Goal: Check status: Check status

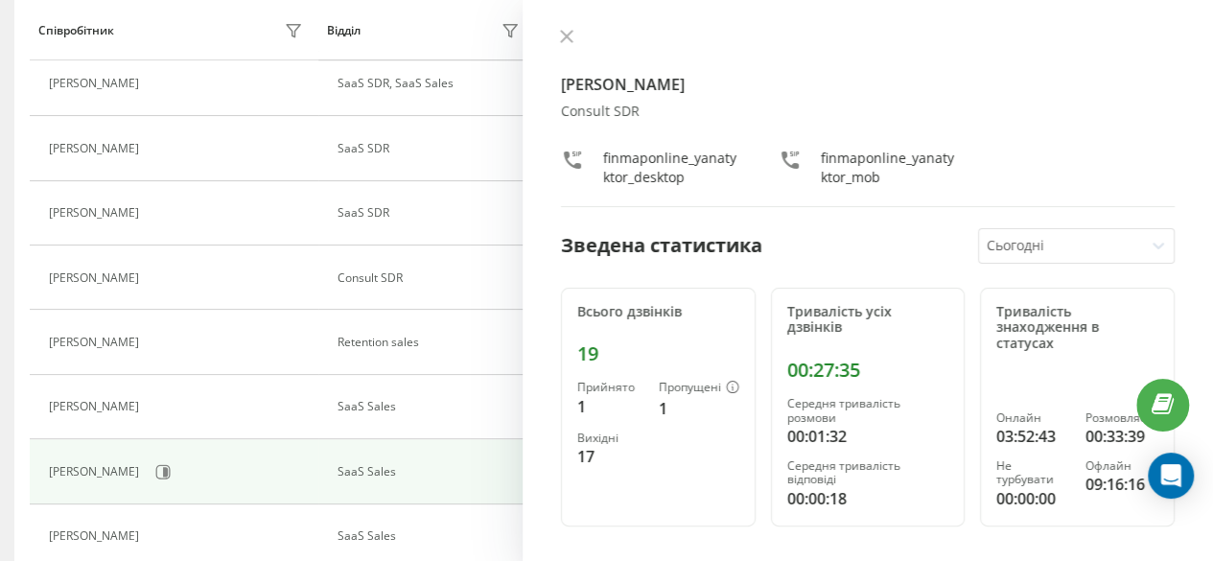
scroll to position [767, 0]
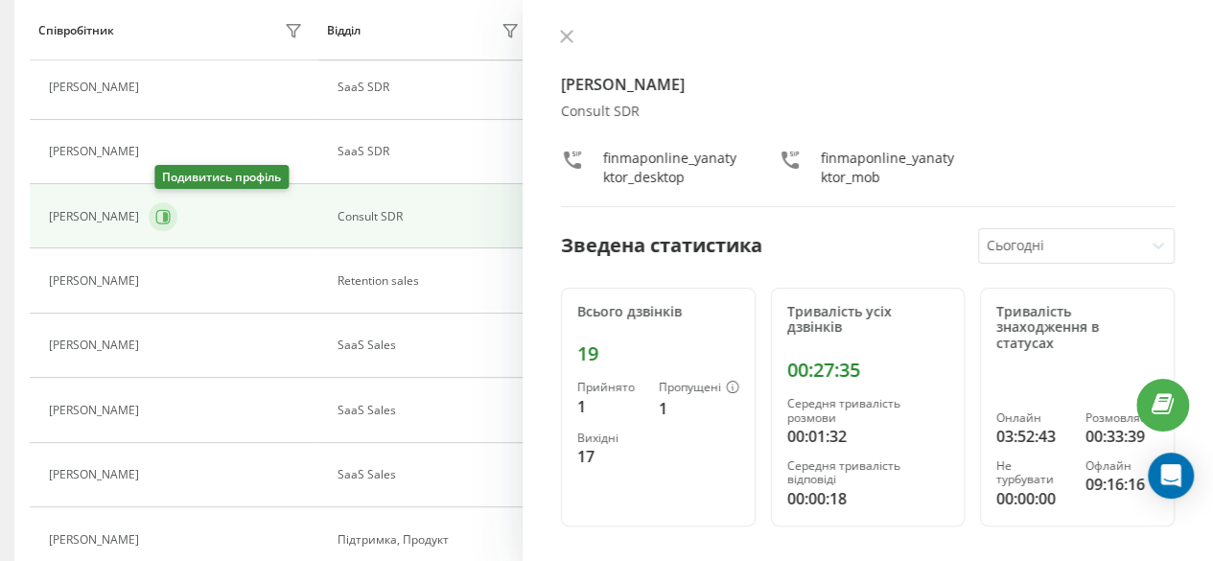
click at [163, 214] on icon at bounding box center [162, 216] width 15 height 15
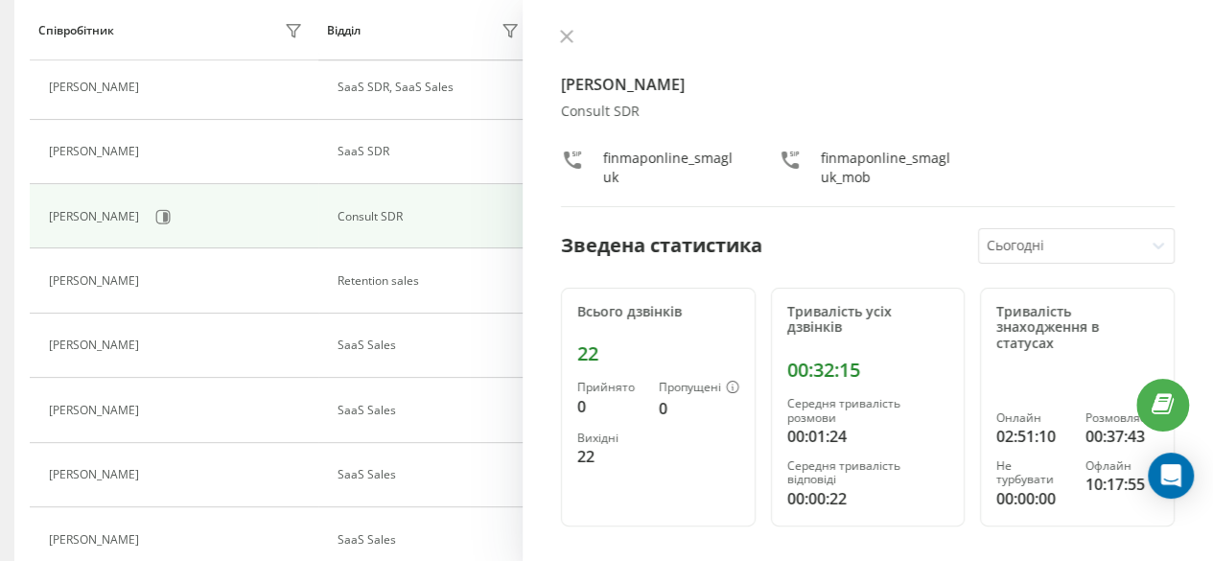
scroll to position [124, 0]
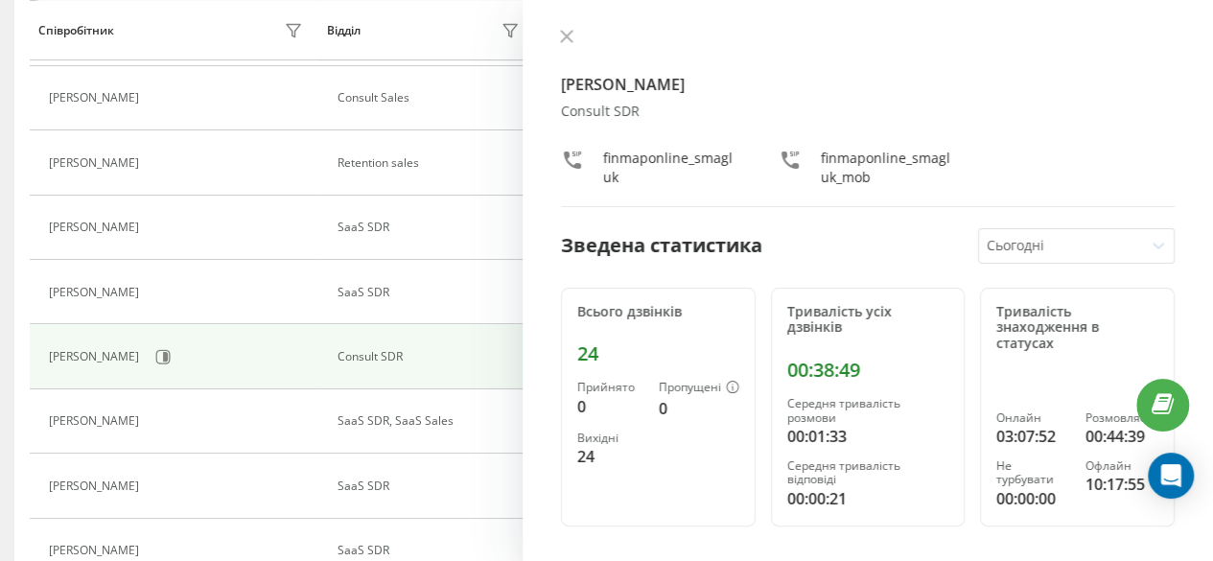
scroll to position [411, 0]
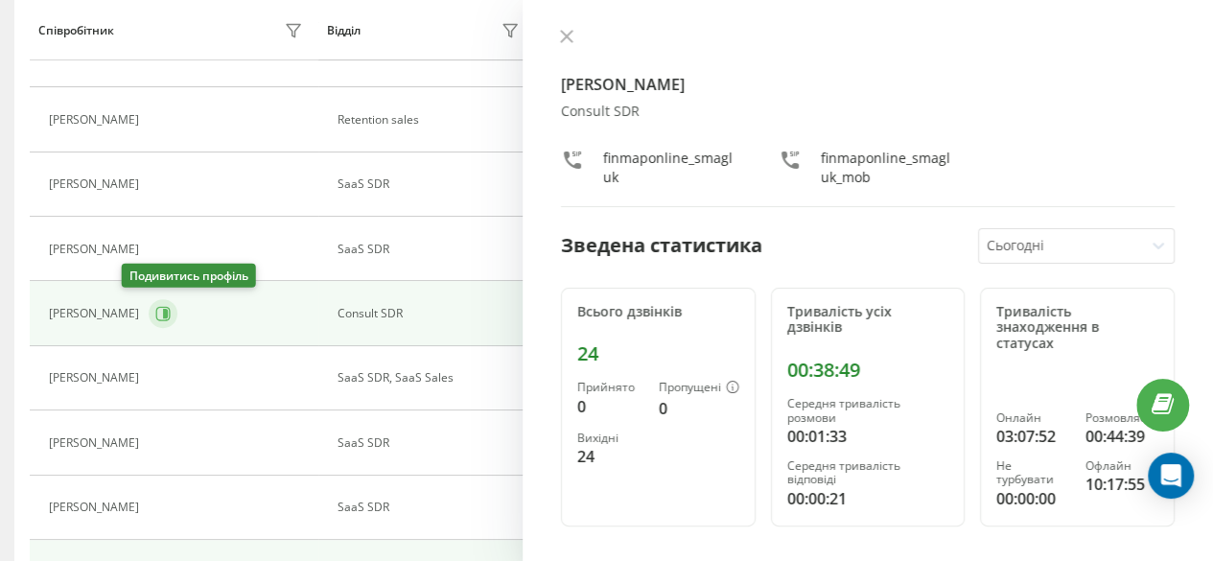
click at [149, 307] on button at bounding box center [163, 313] width 29 height 29
